Goal: Connect with others: Share content

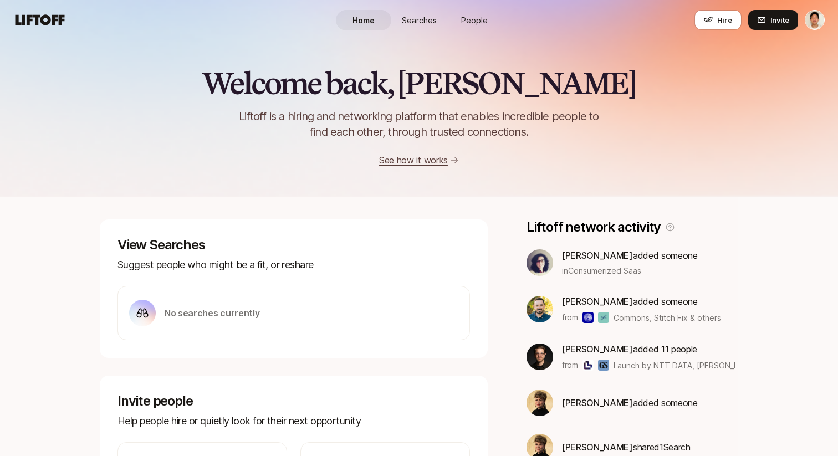
click at [479, 23] on span "People" at bounding box center [474, 20] width 27 height 12
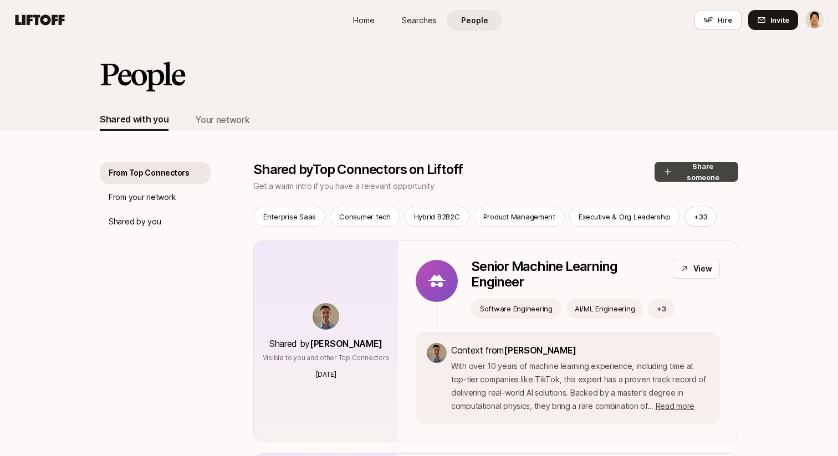
click at [669, 169] on icon at bounding box center [667, 171] width 9 height 9
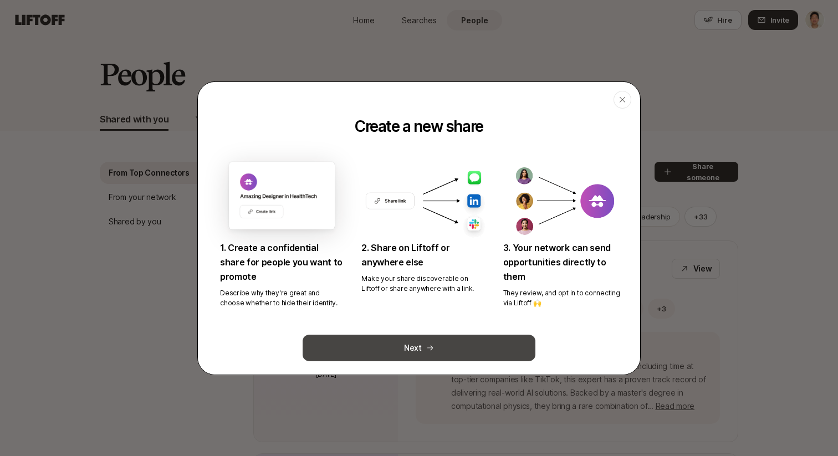
click at [434, 346] on button "Next" at bounding box center [419, 348] width 233 height 27
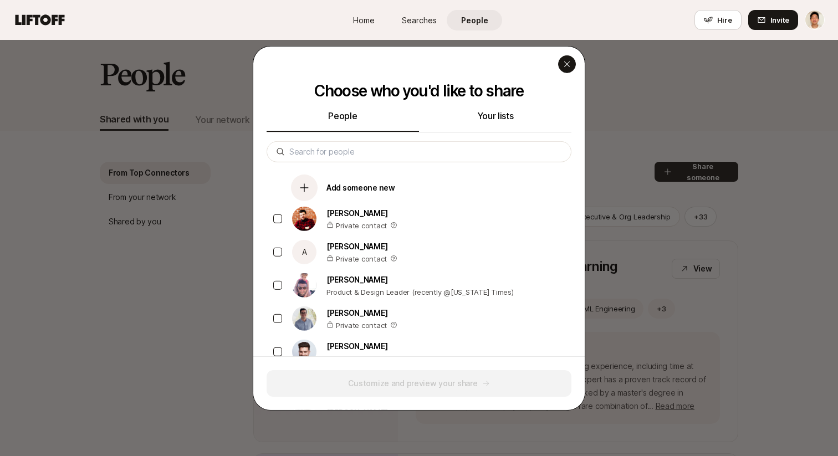
click at [567, 65] on icon "button" at bounding box center [567, 63] width 9 height 9
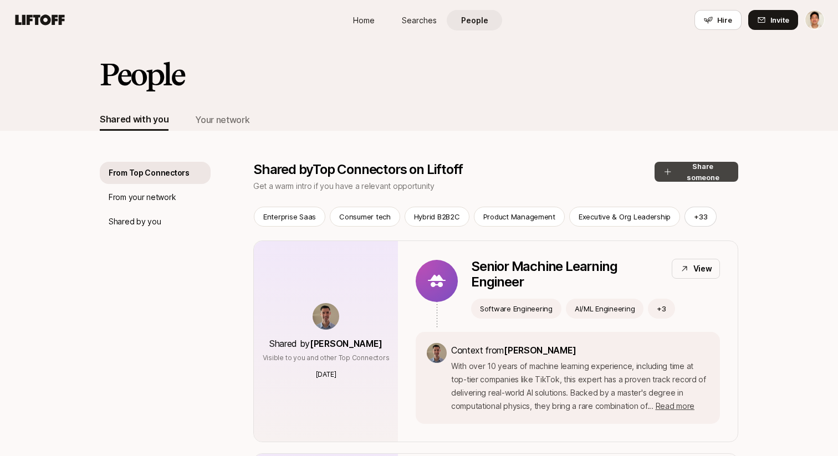
click at [687, 170] on button "Share someone" at bounding box center [697, 172] width 84 height 20
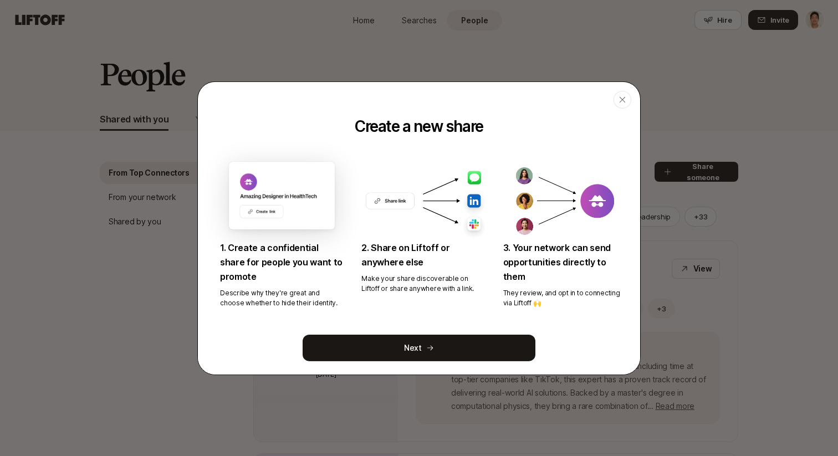
click at [511, 323] on div "Next" at bounding box center [419, 347] width 442 height 53
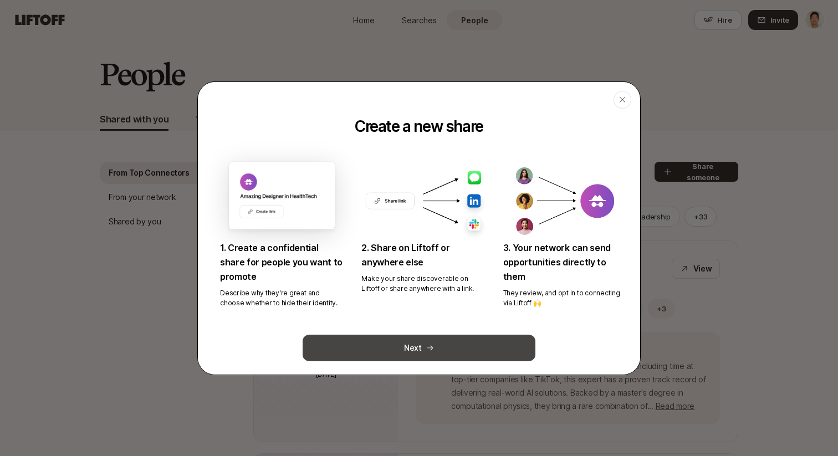
click at [494, 346] on button "Next" at bounding box center [419, 348] width 233 height 27
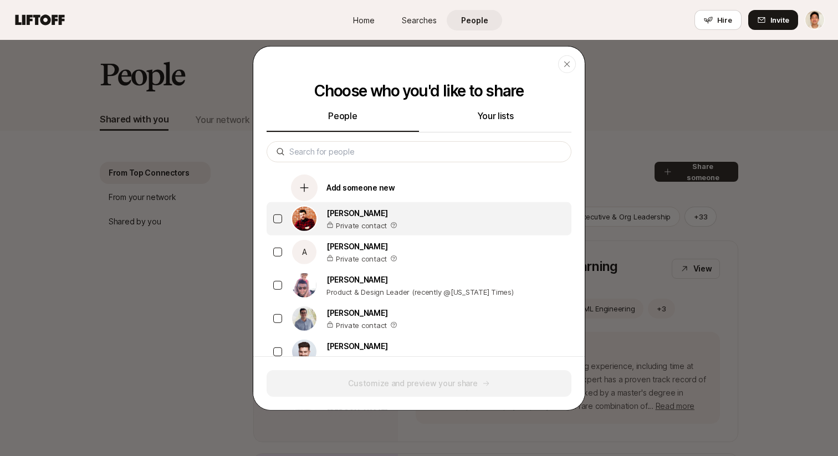
click at [516, 225] on div "Aaron Peck Private contact" at bounding box center [419, 218] width 305 height 33
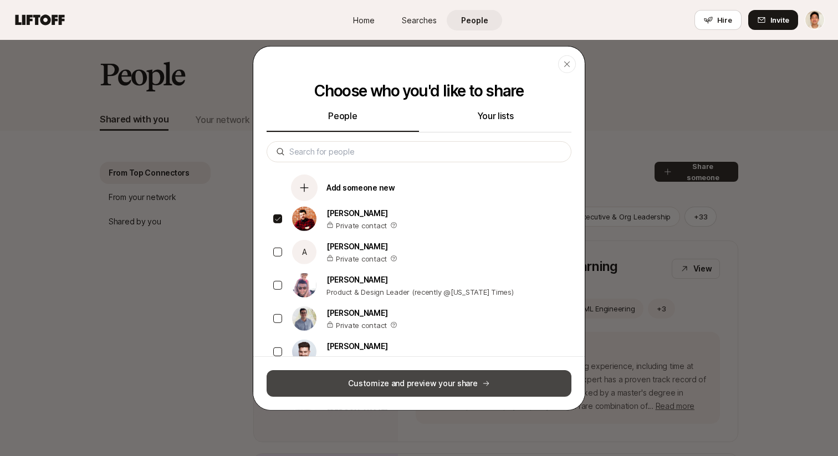
click at [506, 379] on button "Customize and preview your share" at bounding box center [419, 383] width 305 height 27
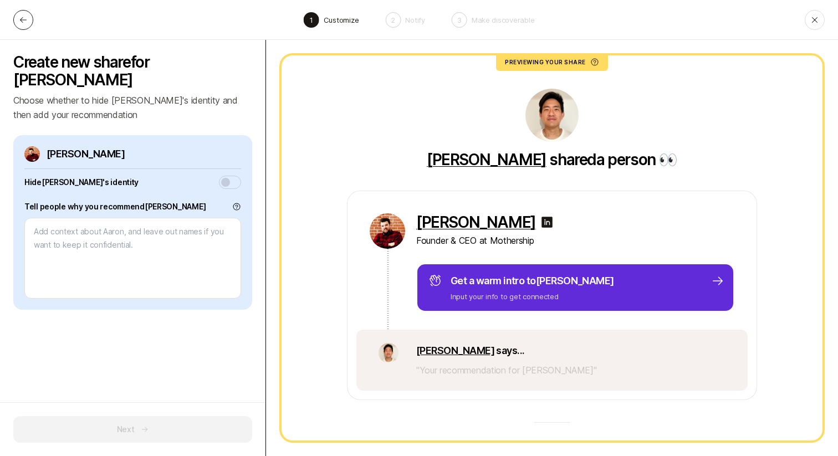
click at [22, 22] on icon at bounding box center [23, 20] width 9 height 9
type textarea "x"
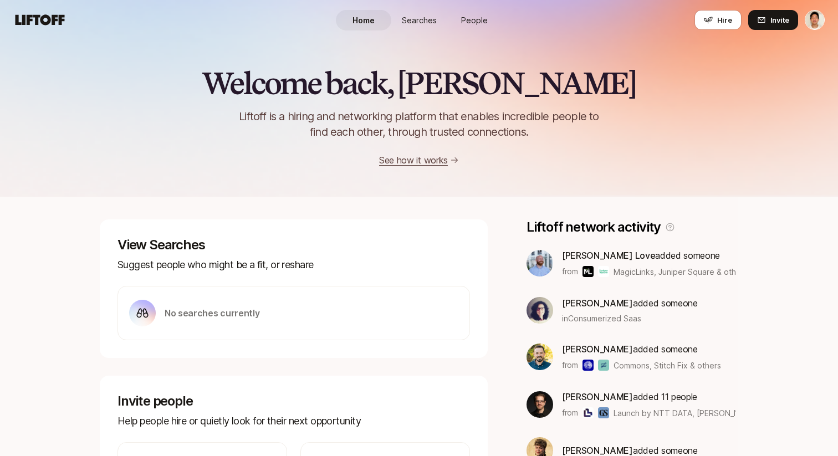
click at [224, 67] on div "Welcome back, Jeremy 👋 Liftoff is a hiring and networking platform that enables…" at bounding box center [419, 117] width 838 height 101
